Goal: Task Accomplishment & Management: Manage account settings

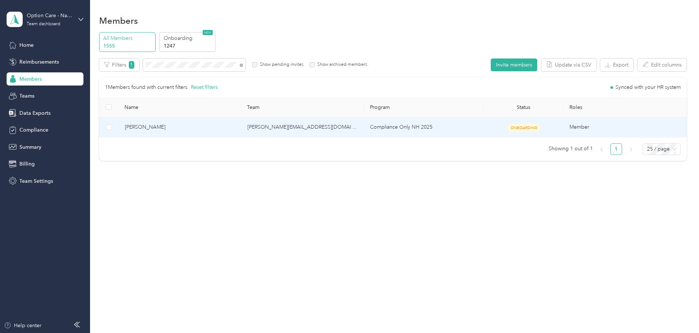
click at [200, 128] on span "[PERSON_NAME]" at bounding box center [180, 127] width 111 height 8
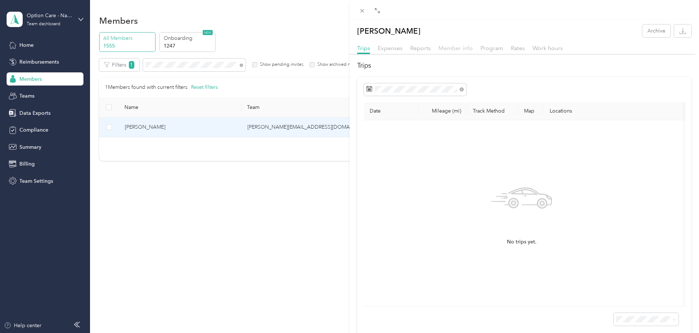
click at [451, 49] on span "Member info" at bounding box center [455, 48] width 34 height 7
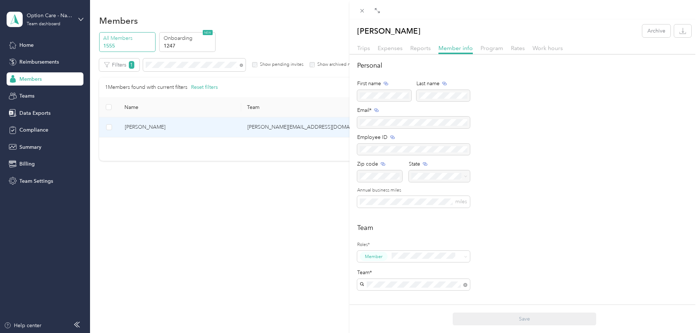
click at [372, 124] on div at bounding box center [413, 123] width 113 height 12
